Goal: Task Accomplishment & Management: Manage account settings

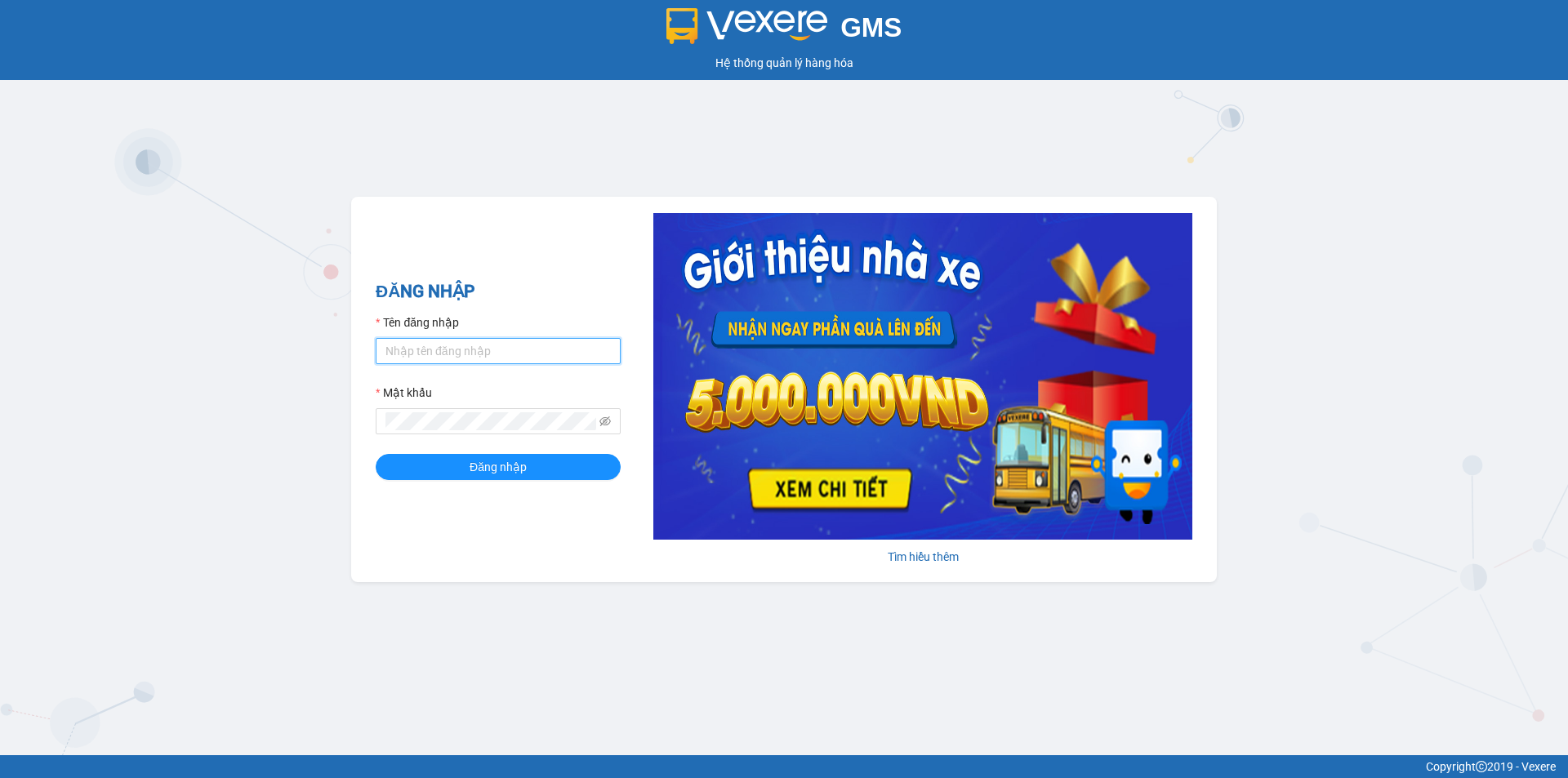
click at [476, 356] on input "Tên đăng nhập" at bounding box center [498, 351] width 245 height 26
type input "kieuoanh.tankimchi"
click at [375, 454] on button "Đăng nhập" at bounding box center [498, 466] width 245 height 26
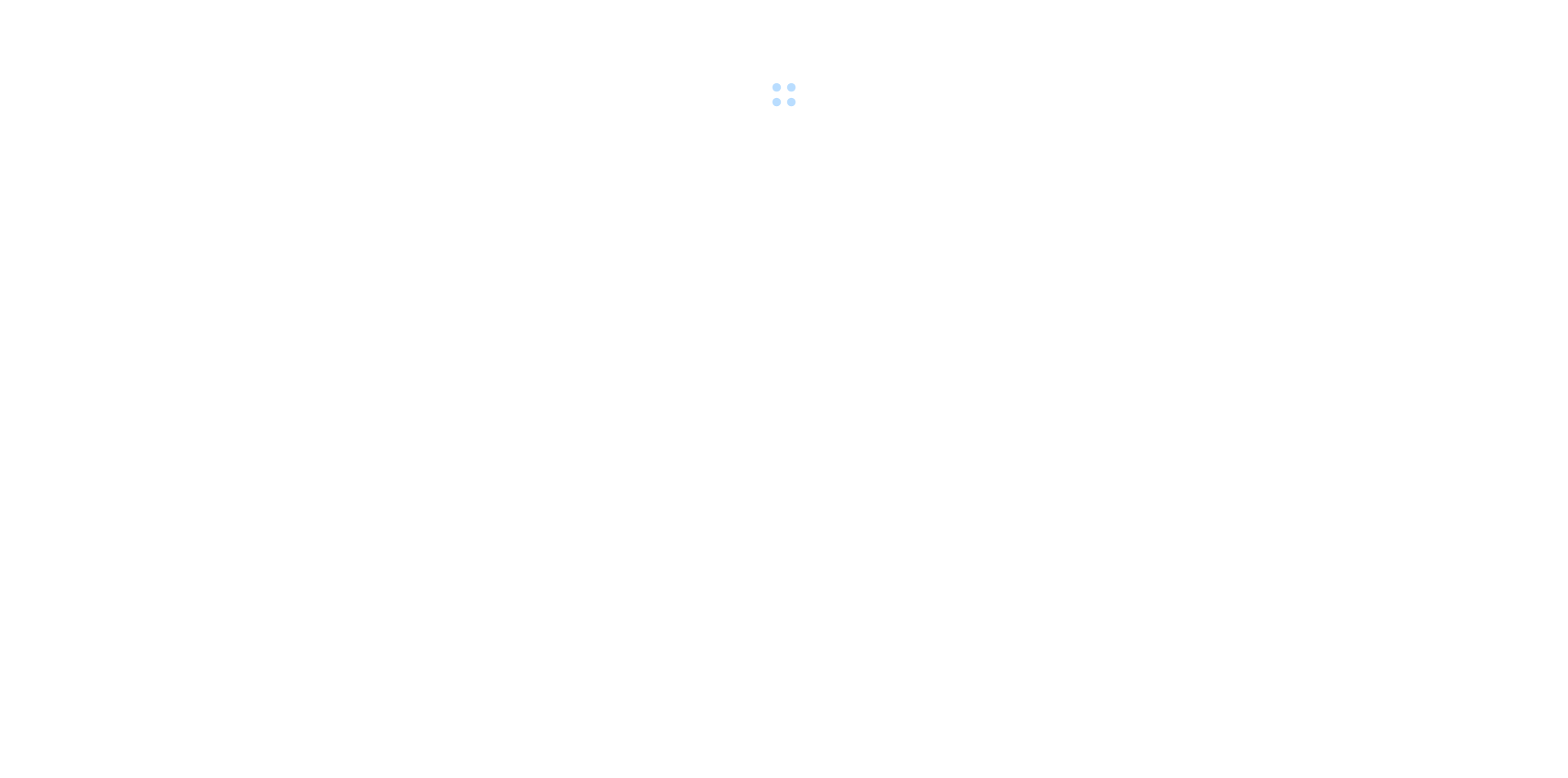
click at [232, 29] on div at bounding box center [784, 56] width 1568 height 113
click at [211, 23] on div at bounding box center [784, 56] width 1568 height 113
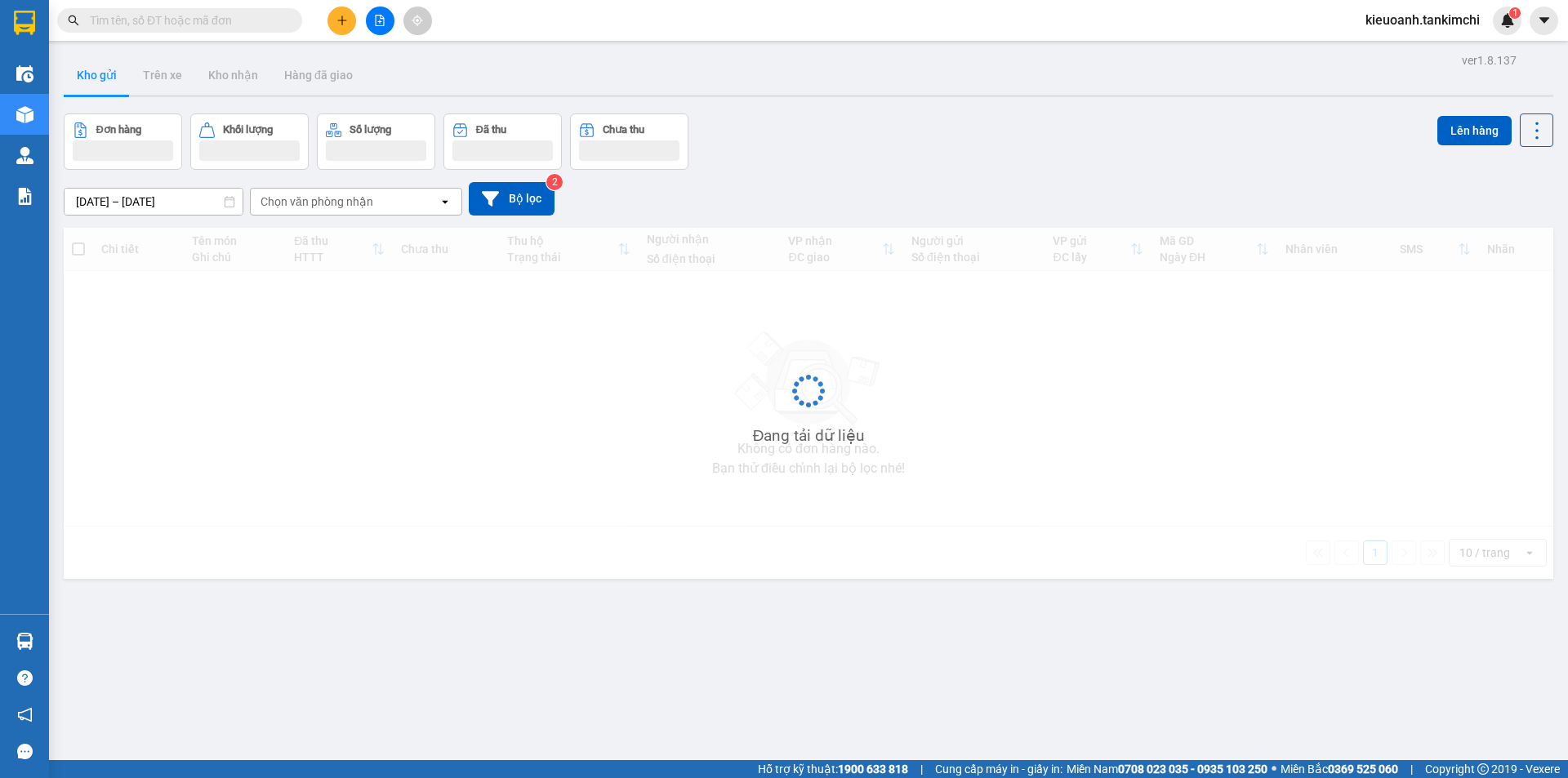
click at [180, 30] on span at bounding box center [179, 20] width 245 height 24
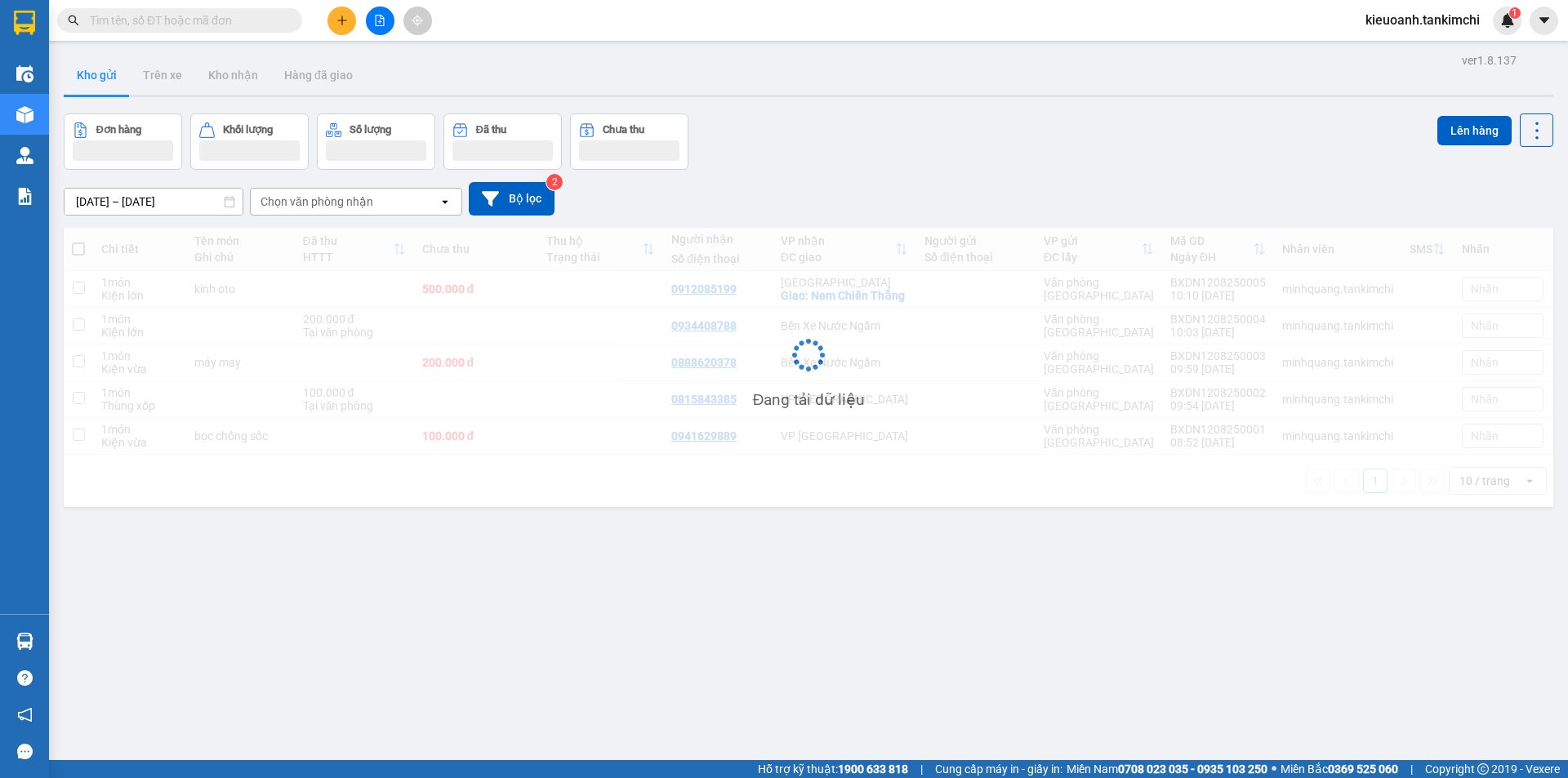
click at [201, 16] on input "text" at bounding box center [186, 21] width 193 height 18
